Goal: Transaction & Acquisition: Purchase product/service

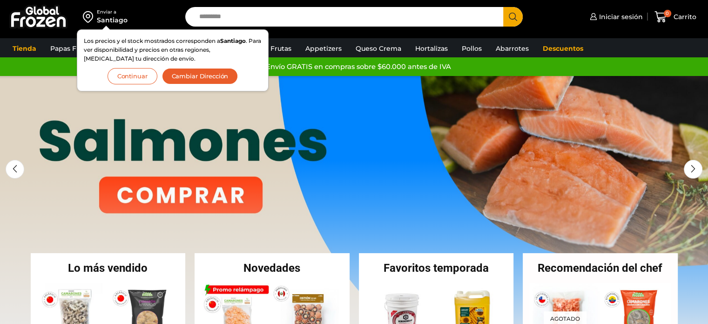
drag, startPoint x: 497, startPoint y: 208, endPoint x: 695, endPoint y: 251, distance: 202.4
click at [695, 251] on link at bounding box center [354, 215] width 708 height 279
click at [601, 15] on span "Iniciar sesión" at bounding box center [620, 16] width 46 height 9
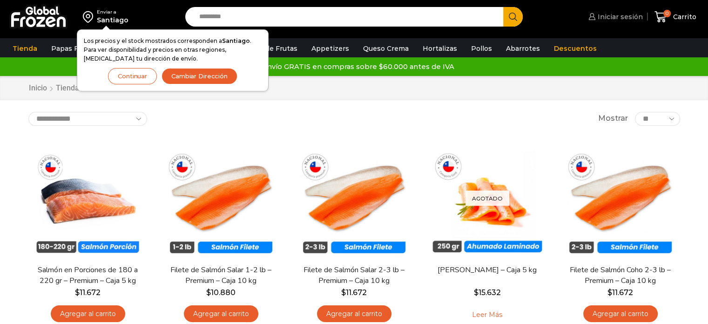
click at [627, 22] on link "Iniciar sesión" at bounding box center [614, 16] width 57 height 19
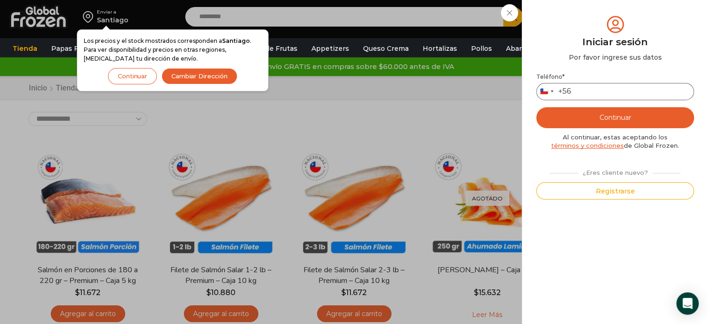
click at [626, 85] on input "Teléfono *" at bounding box center [615, 91] width 158 height 17
type input "*********"
click at [563, 116] on button "Continuar" at bounding box center [615, 117] width 158 height 21
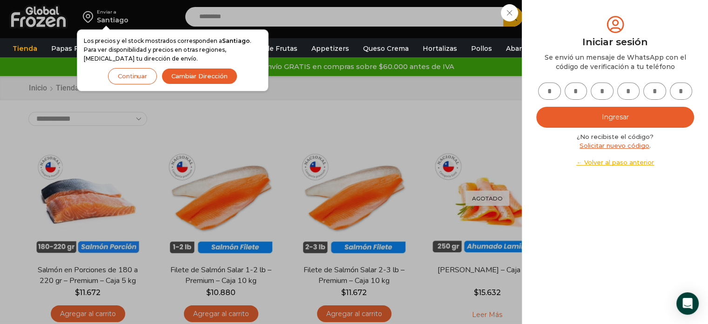
click at [546, 93] on input "text" at bounding box center [549, 90] width 23 height 17
type input "*"
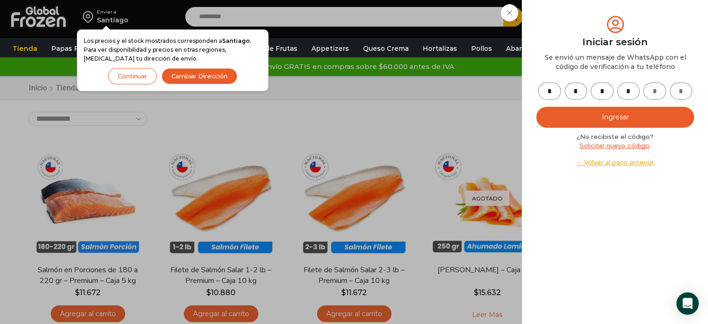
type input "*"
click at [590, 119] on button "Ingresar" at bounding box center [615, 117] width 158 height 21
click at [591, 120] on button "Ingresar" at bounding box center [615, 117] width 158 height 21
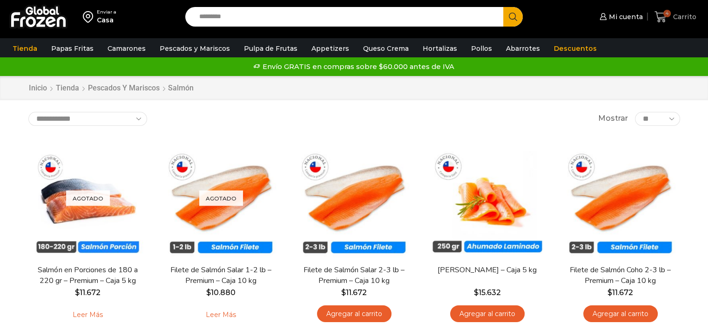
click at [663, 20] on icon at bounding box center [660, 17] width 13 height 13
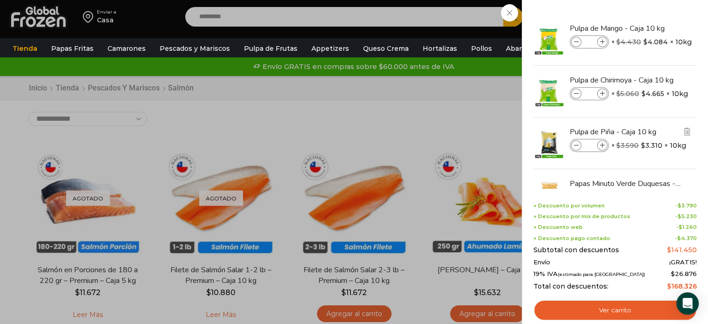
drag, startPoint x: 695, startPoint y: 100, endPoint x: 695, endPoint y: 152, distance: 52.1
click at [695, 152] on ul "Pulpa de Mango - Caja 10 kg Pulpa de Mango - Caja 10 kg cantidad * × $ 4.430 Or…" at bounding box center [615, 117] width 161 height 206
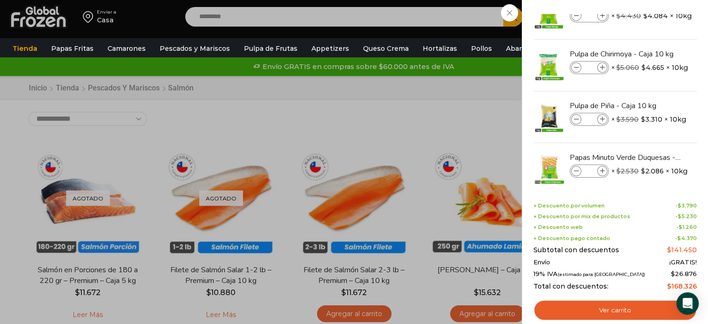
scroll to position [38, 0]
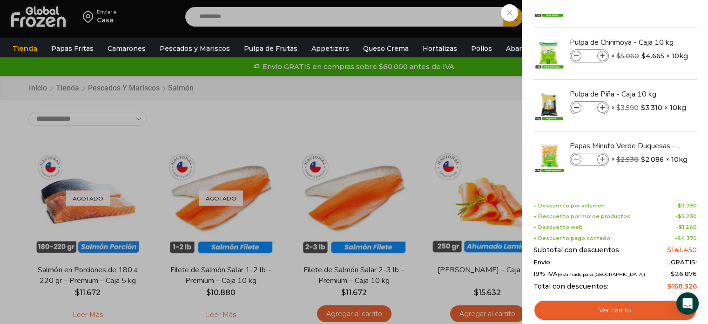
click at [652, 22] on div "4 Carrito 4 4 Shopping Cart * $" at bounding box center [675, 17] width 47 height 22
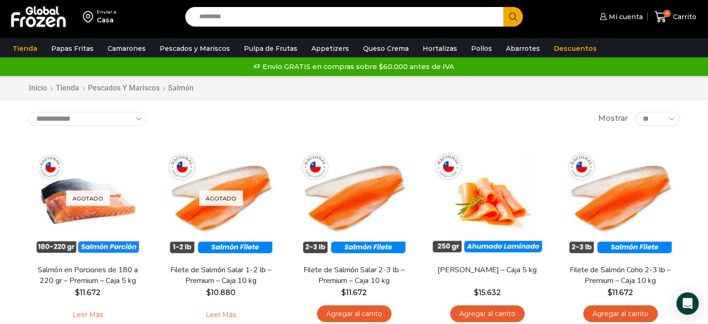
click at [337, 22] on input "Search input" at bounding box center [347, 17] width 304 height 20
click at [342, 18] on input "Search input" at bounding box center [347, 17] width 304 height 20
type input "**********"
click at [503, 7] on button "Search" at bounding box center [513, 17] width 20 height 20
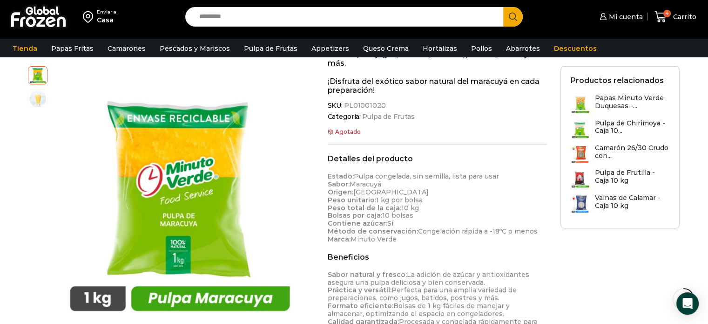
scroll to position [130, 0]
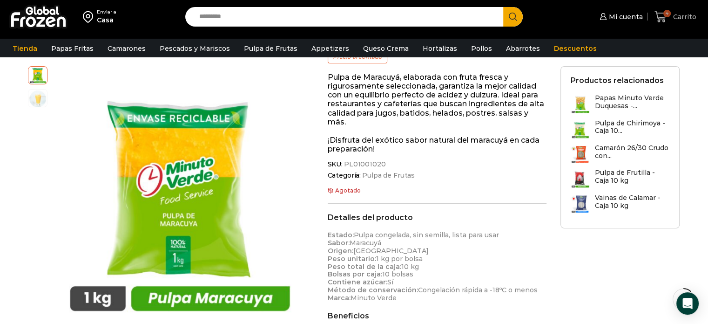
click at [666, 6] on link "4 Carrito" at bounding box center [675, 17] width 47 height 22
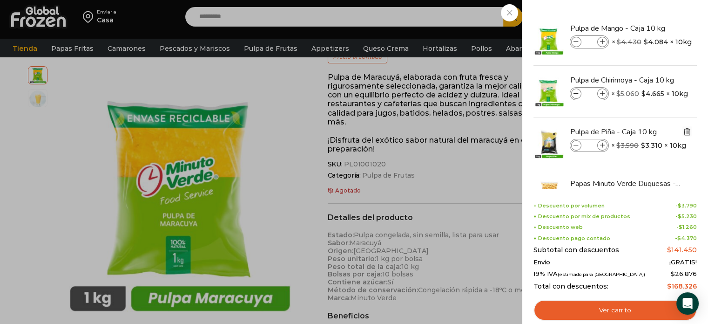
drag, startPoint x: 695, startPoint y: 81, endPoint x: 691, endPoint y: 135, distance: 54.2
click at [691, 135] on ul "Pulpa de Mango - Caja 10 kg Pulpa de Mango - Caja 10 kg cantidad * × $ 4.430 Or…" at bounding box center [615, 117] width 161 height 206
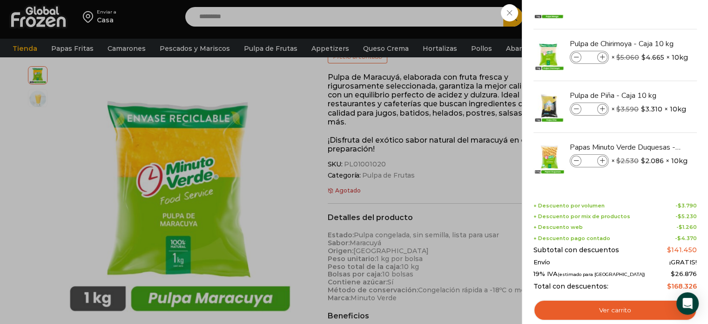
scroll to position [38, 0]
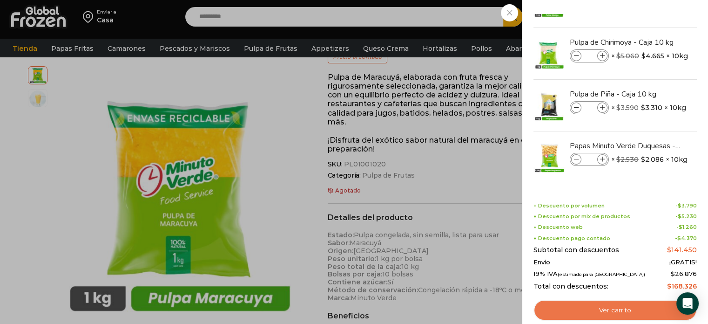
click at [616, 306] on link "Ver carrito" at bounding box center [614, 309] width 163 height 21
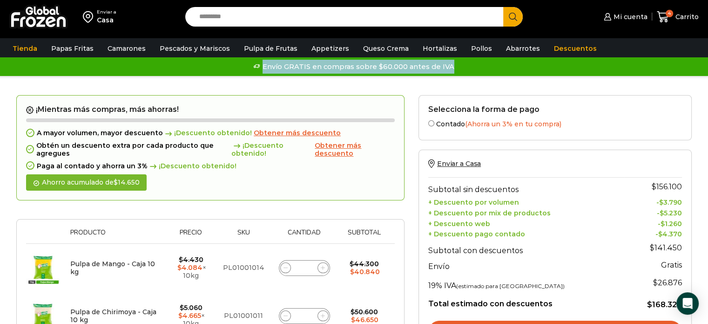
drag, startPoint x: 707, startPoint y: 53, endPoint x: 707, endPoint y: 64, distance: 11.2
click at [707, 64] on div "Enviar a Casa Search input Search Mi cuenta" at bounding box center [354, 38] width 708 height 76
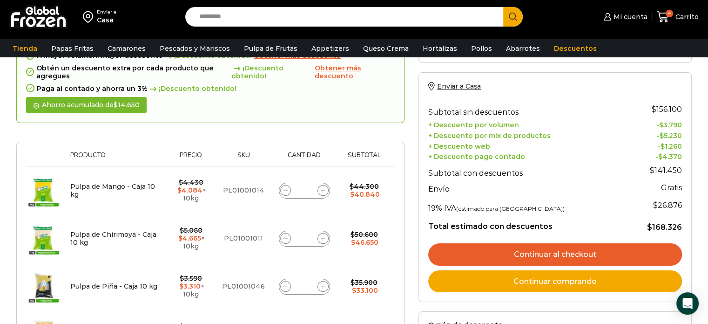
scroll to position [86, 0]
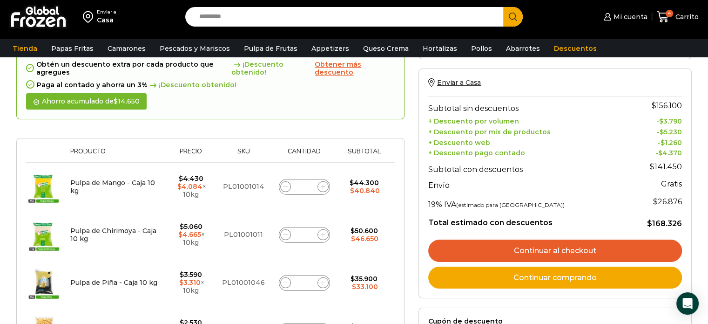
click at [594, 245] on link "Continuar al checkout" at bounding box center [555, 250] width 254 height 22
click at [568, 249] on link "Continuar al checkout" at bounding box center [555, 250] width 254 height 22
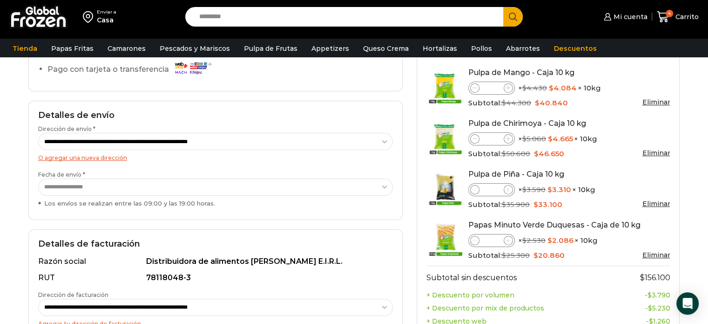
scroll to position [19, 0]
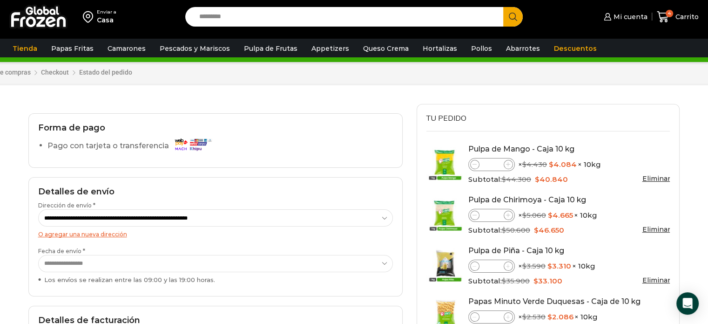
click at [376, 259] on select "**********" at bounding box center [215, 263] width 355 height 17
